Goal: Task Accomplishment & Management: Use online tool/utility

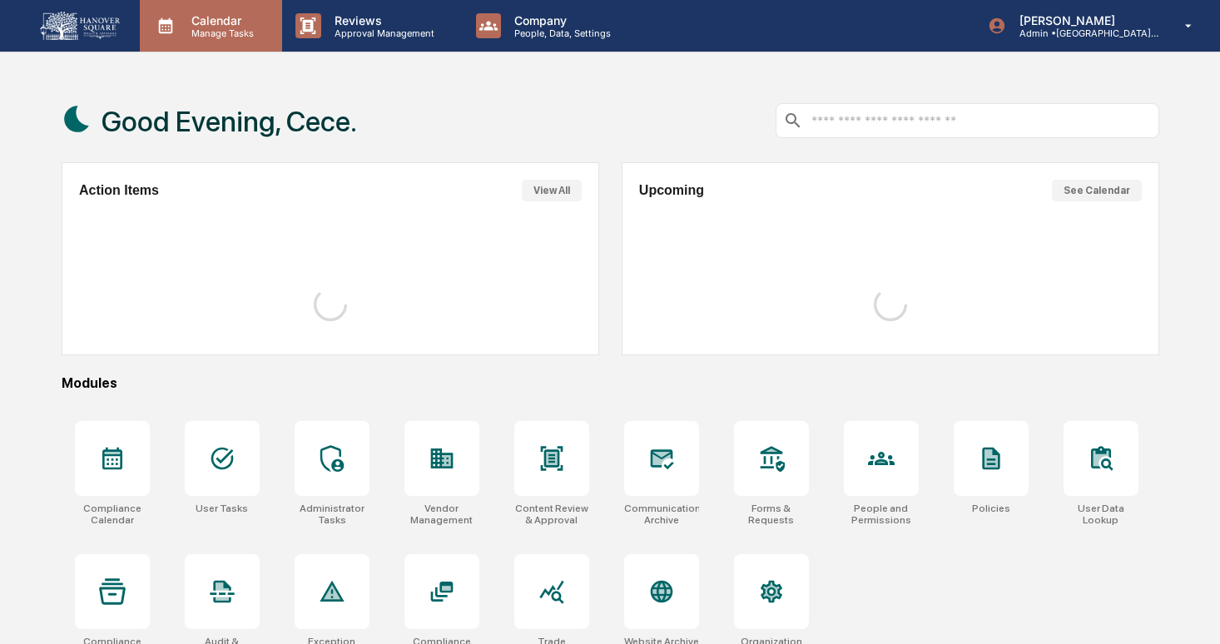
click at [199, 37] on p "Manage Tasks" at bounding box center [220, 33] width 84 height 12
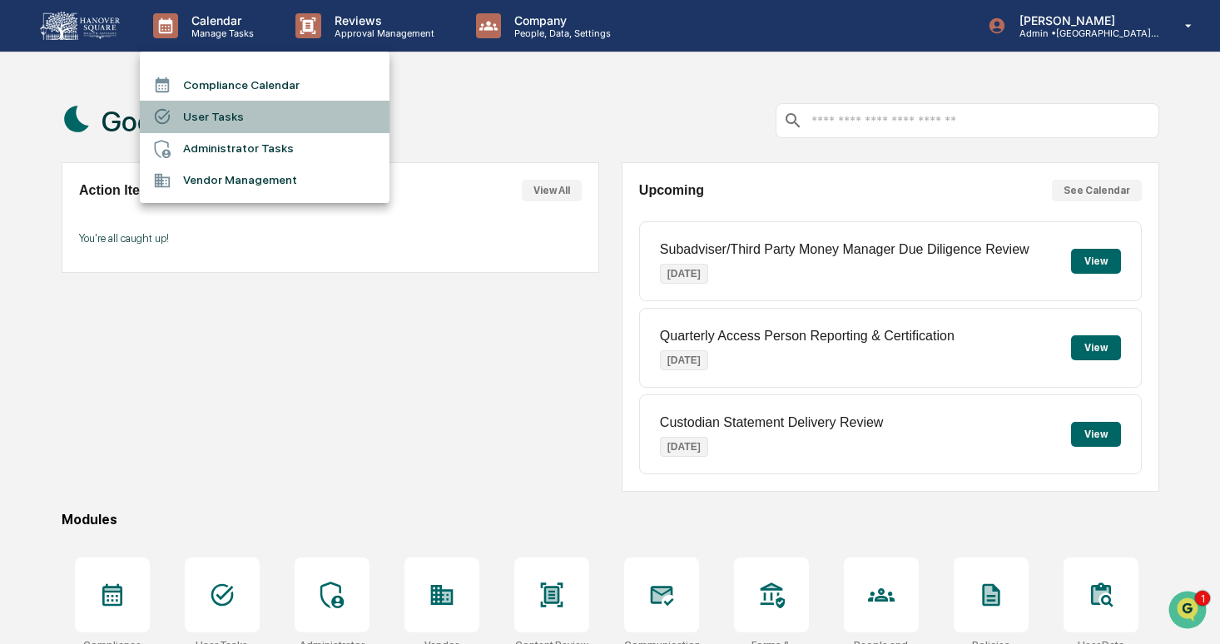
click at [290, 129] on li "User Tasks" at bounding box center [265, 117] width 250 height 32
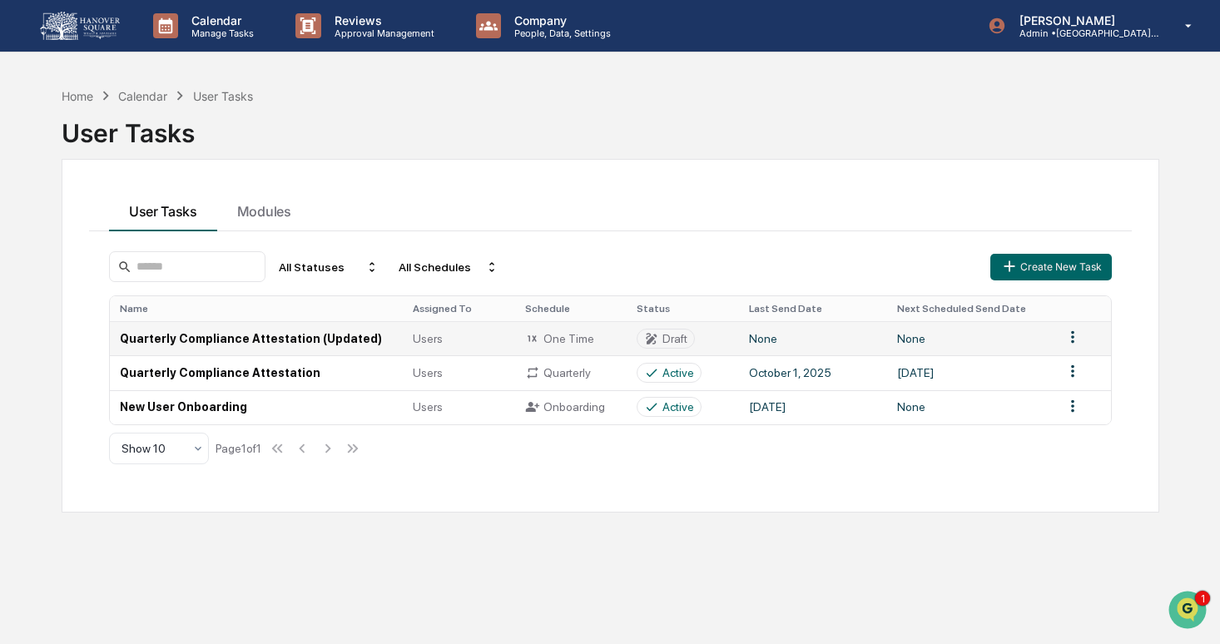
click at [1042, 343] on td "None" at bounding box center [970, 338] width 166 height 34
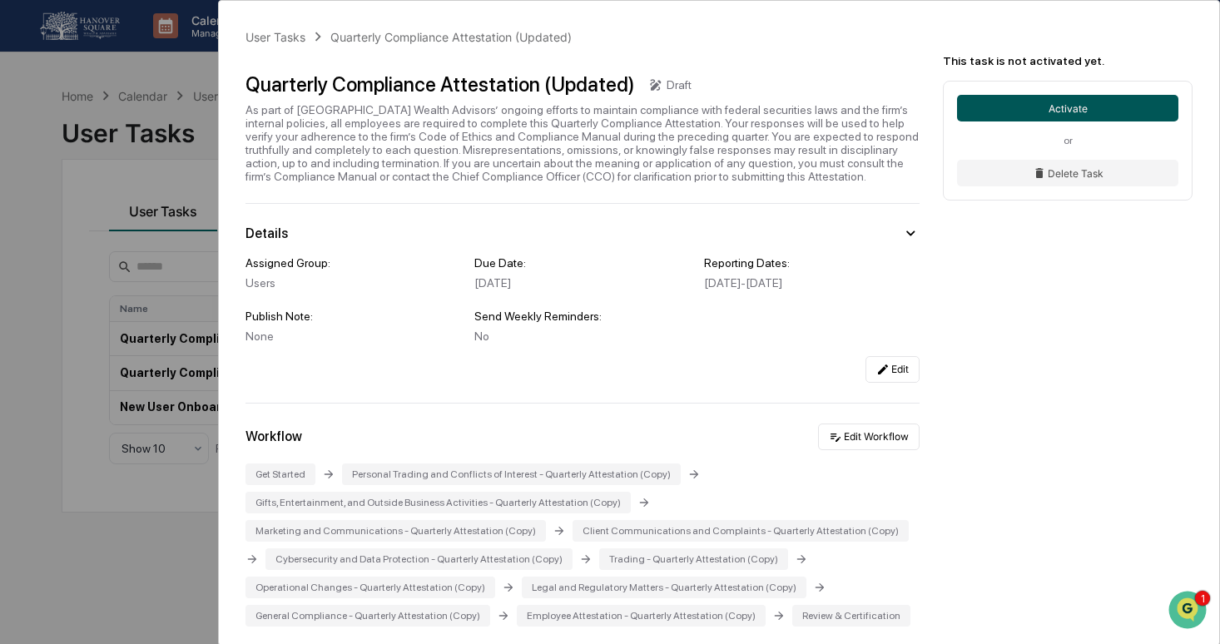
click at [1079, 101] on button "Activate" at bounding box center [1067, 108] width 221 height 27
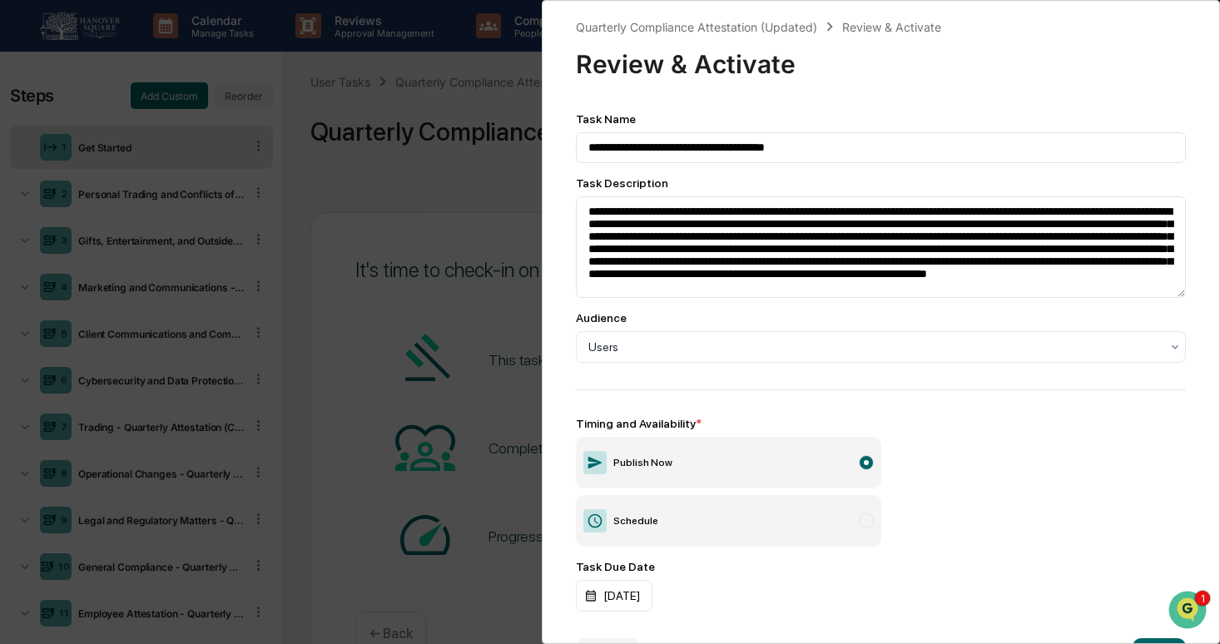
scroll to position [57, 0]
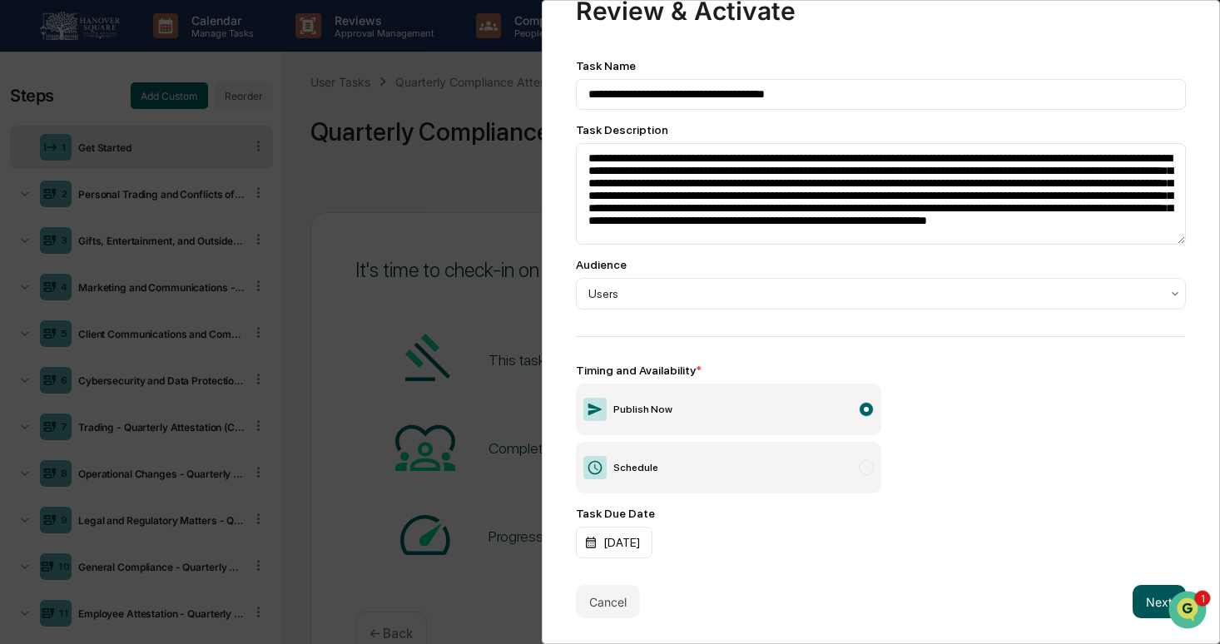
click at [1146, 601] on button "Next" at bounding box center [1158, 601] width 53 height 33
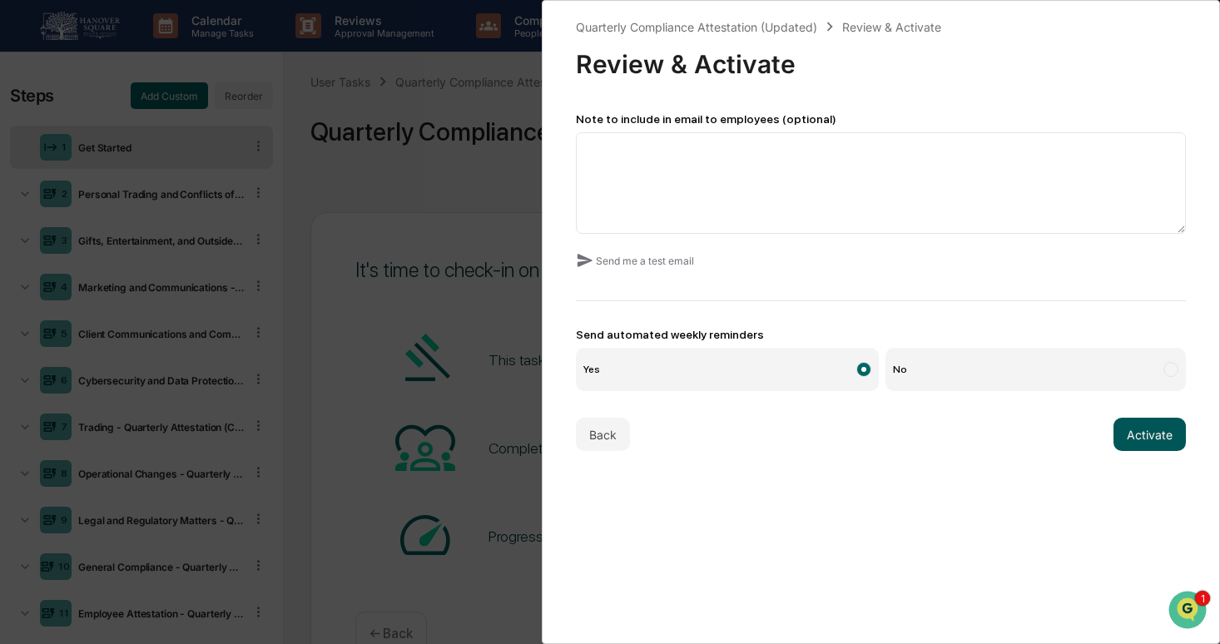
click at [1135, 427] on button "Activate" at bounding box center [1149, 434] width 72 height 33
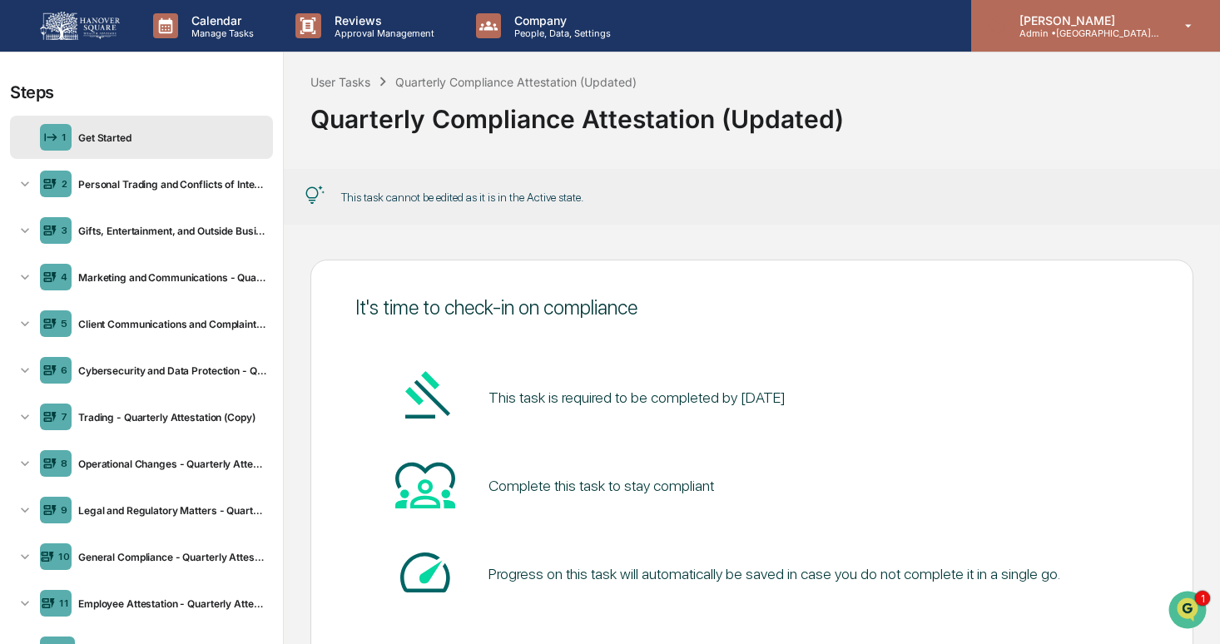
click at [1122, 34] on p "Admin • [GEOGRAPHIC_DATA] Wealth Advisors" at bounding box center [1083, 33] width 155 height 12
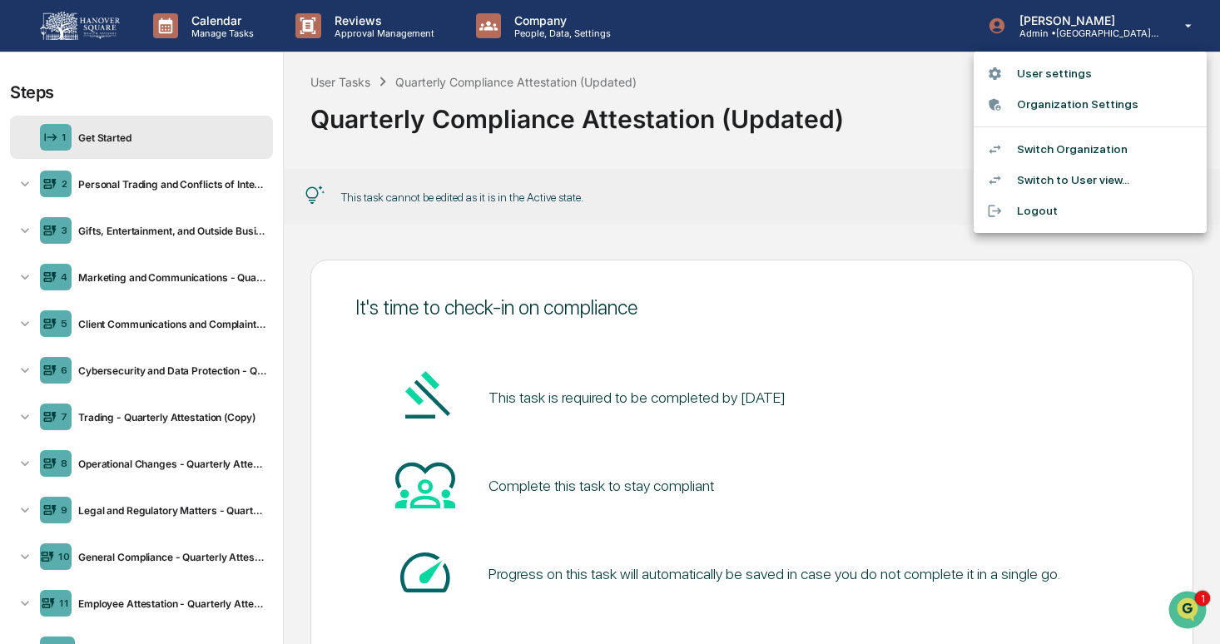
click at [1091, 154] on li "Switch Organization" at bounding box center [1089, 149] width 233 height 31
